Goal: Task Accomplishment & Management: Manage account settings

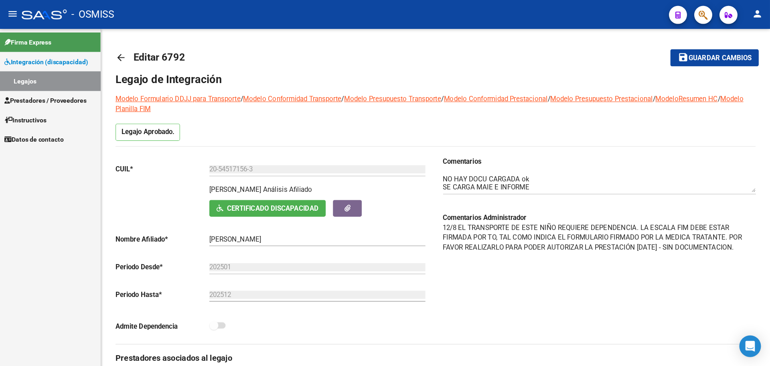
scroll to position [168, 0]
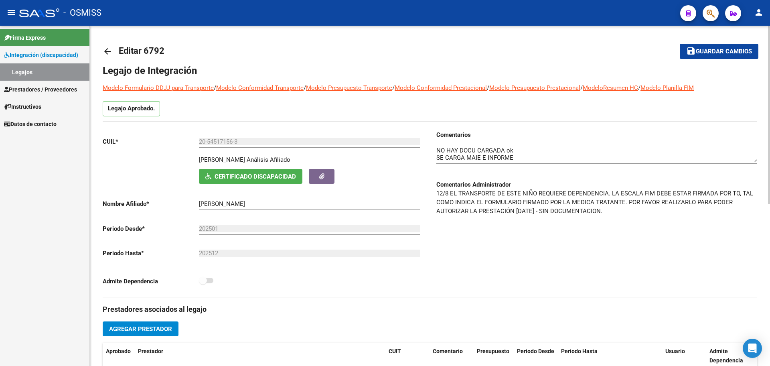
drag, startPoint x: 679, startPoint y: 3, endPoint x: 223, endPoint y: 49, distance: 458.8
click at [223, 49] on mat-toolbar-row "arrow_back Editar 6792" at bounding box center [358, 52] width 511 height 26
click at [58, 71] on link "Legajos" at bounding box center [44, 71] width 89 height 17
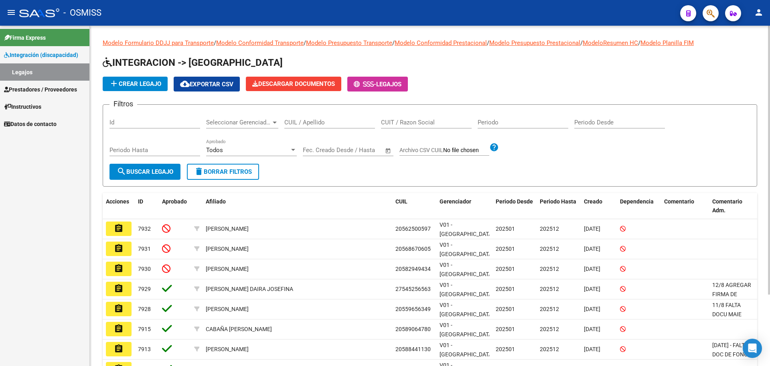
click at [296, 130] on div "CUIL / Apellido" at bounding box center [329, 123] width 91 height 25
click at [295, 121] on input "CUIL / Apellido" at bounding box center [329, 122] width 91 height 7
type input "urriti"
click at [159, 172] on span "search Buscar Legajo" at bounding box center [145, 171] width 57 height 7
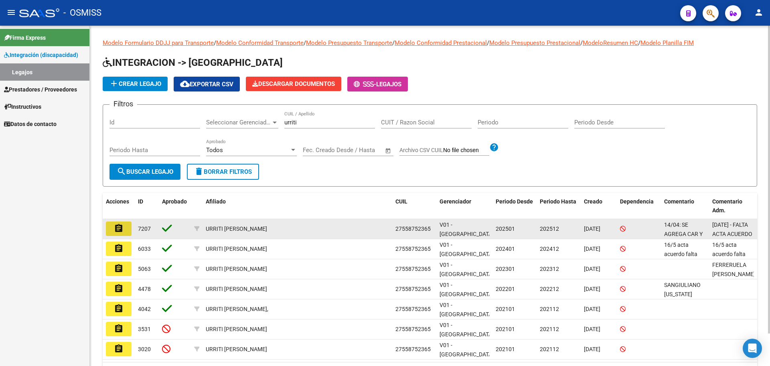
click at [122, 225] on mat-icon "assignment" at bounding box center [119, 228] width 10 height 10
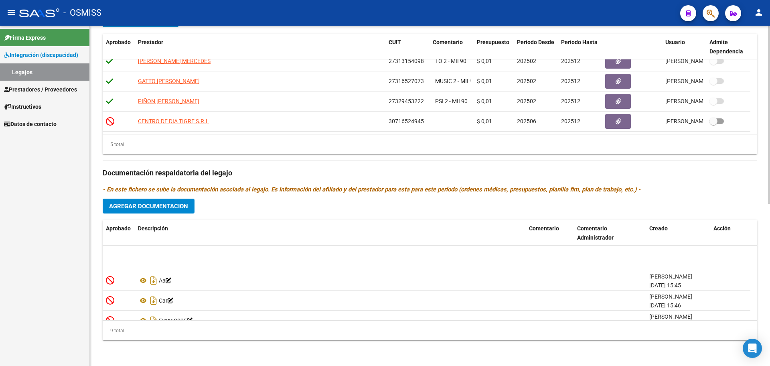
scroll to position [116, 0]
